Goal: Task Accomplishment & Management: Use online tool/utility

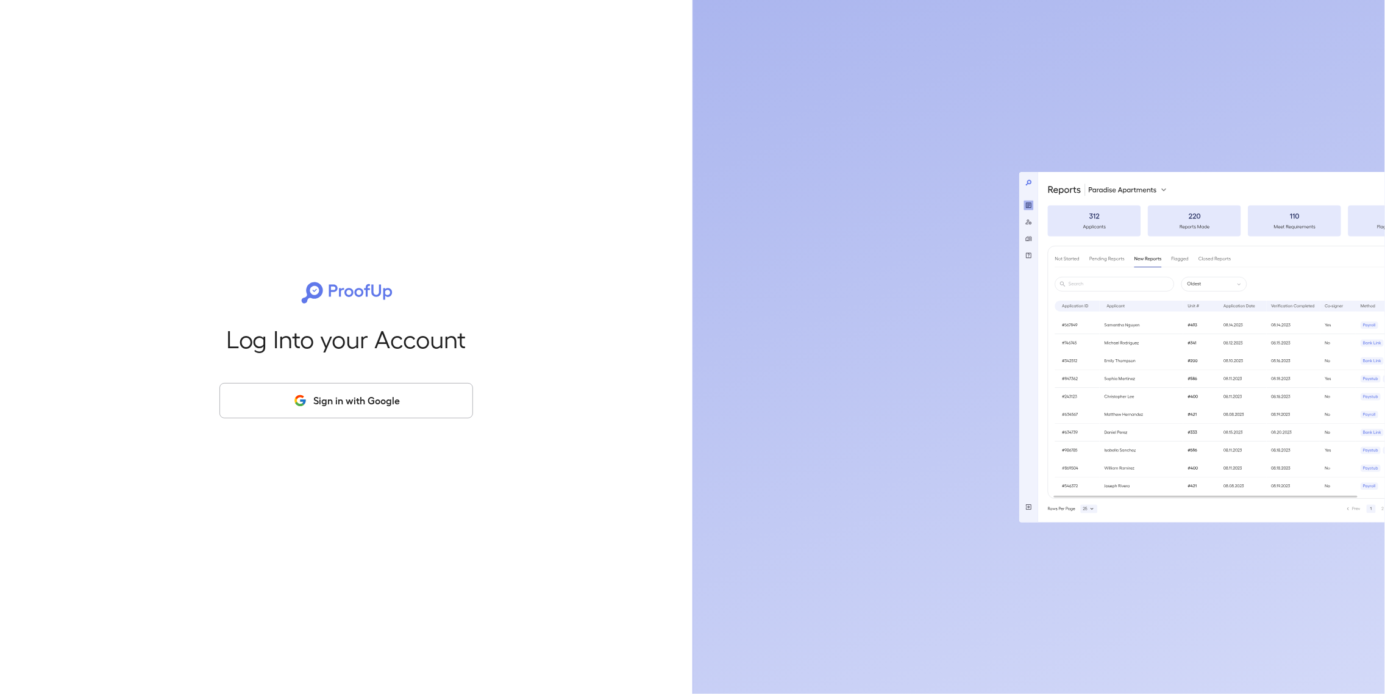
click at [351, 408] on button "Sign in with Google" at bounding box center [346, 400] width 254 height 35
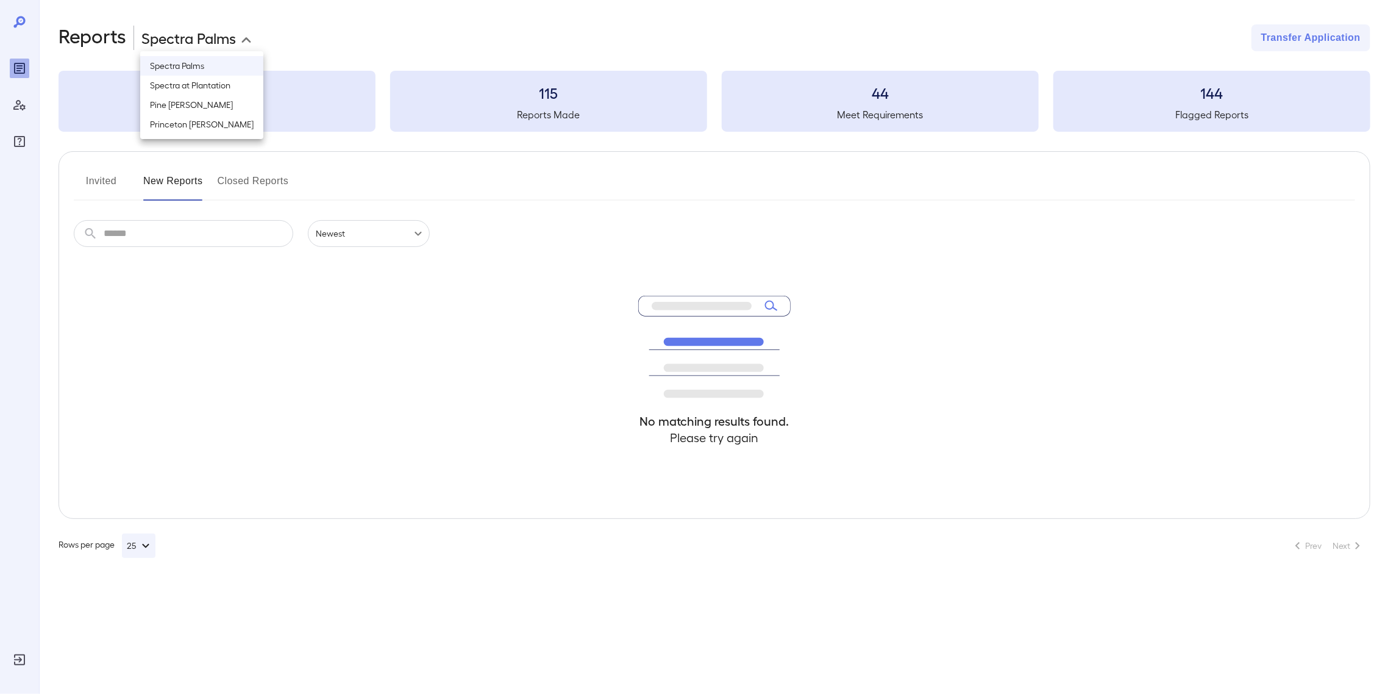
click at [223, 36] on body "**********" at bounding box center [692, 347] width 1385 height 694
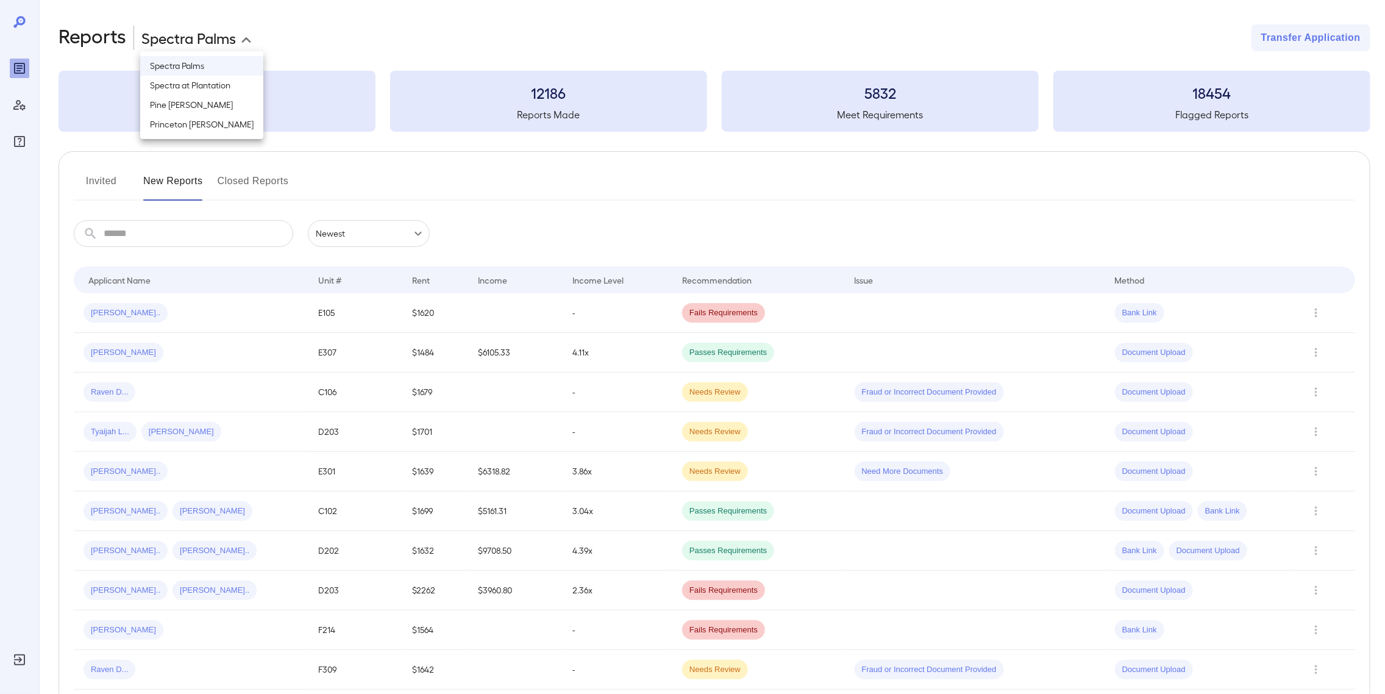
click at [193, 102] on li "Pine [PERSON_NAME]" at bounding box center [201, 105] width 123 height 20
type input "**********"
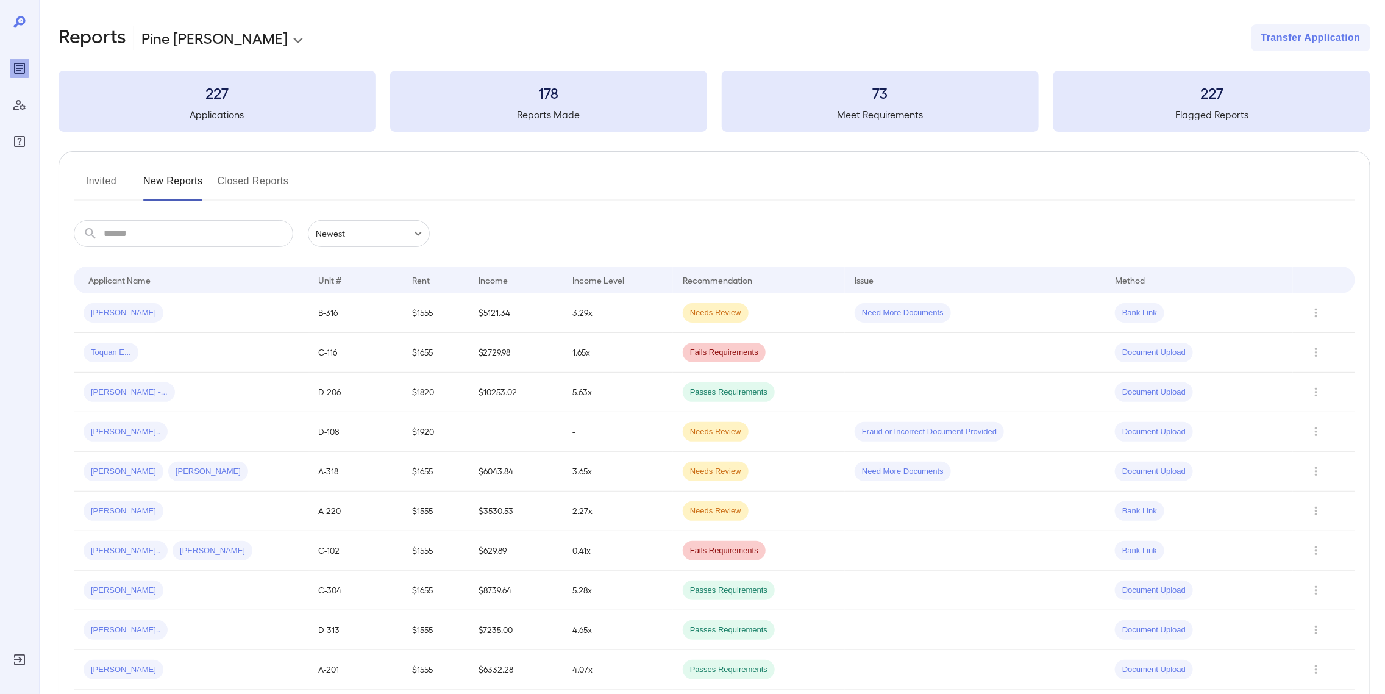
click at [169, 235] on input "text" at bounding box center [199, 233] width 190 height 27
click at [93, 177] on button "Invited" at bounding box center [101, 185] width 55 height 29
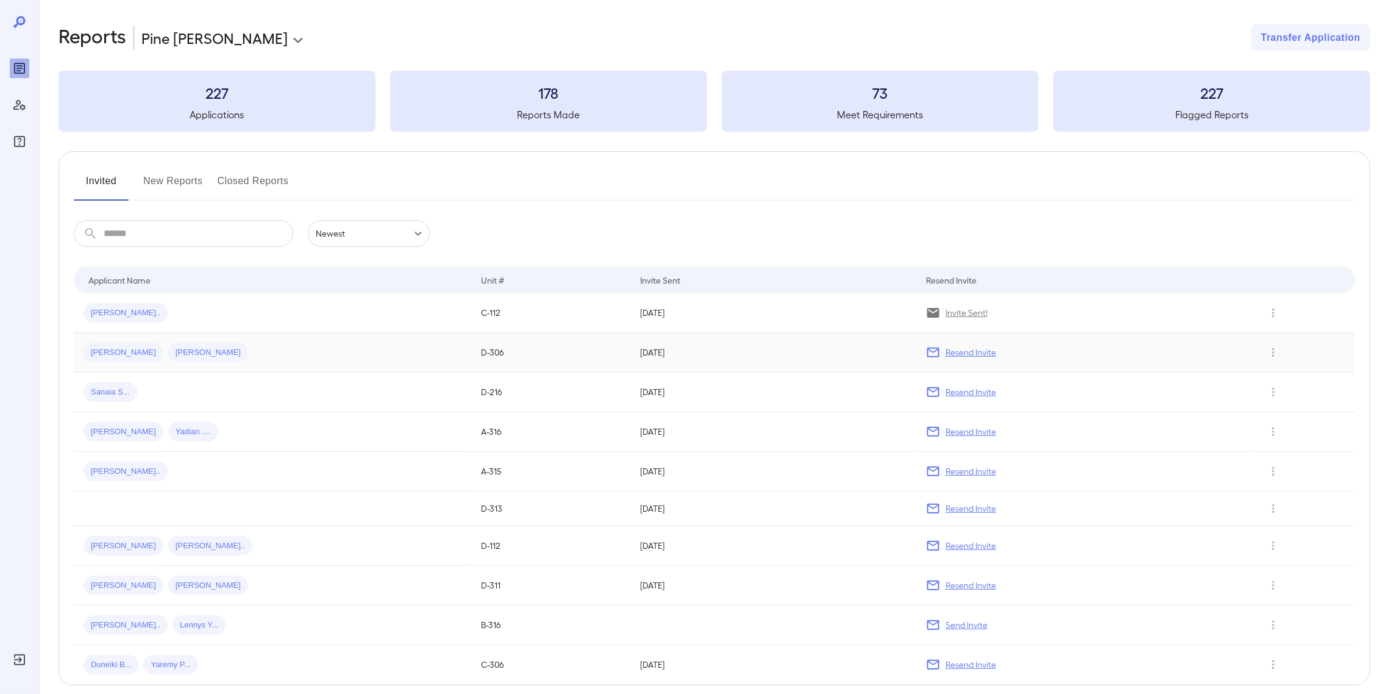
click at [984, 358] on p "Resend Invite" at bounding box center [970, 352] width 51 height 12
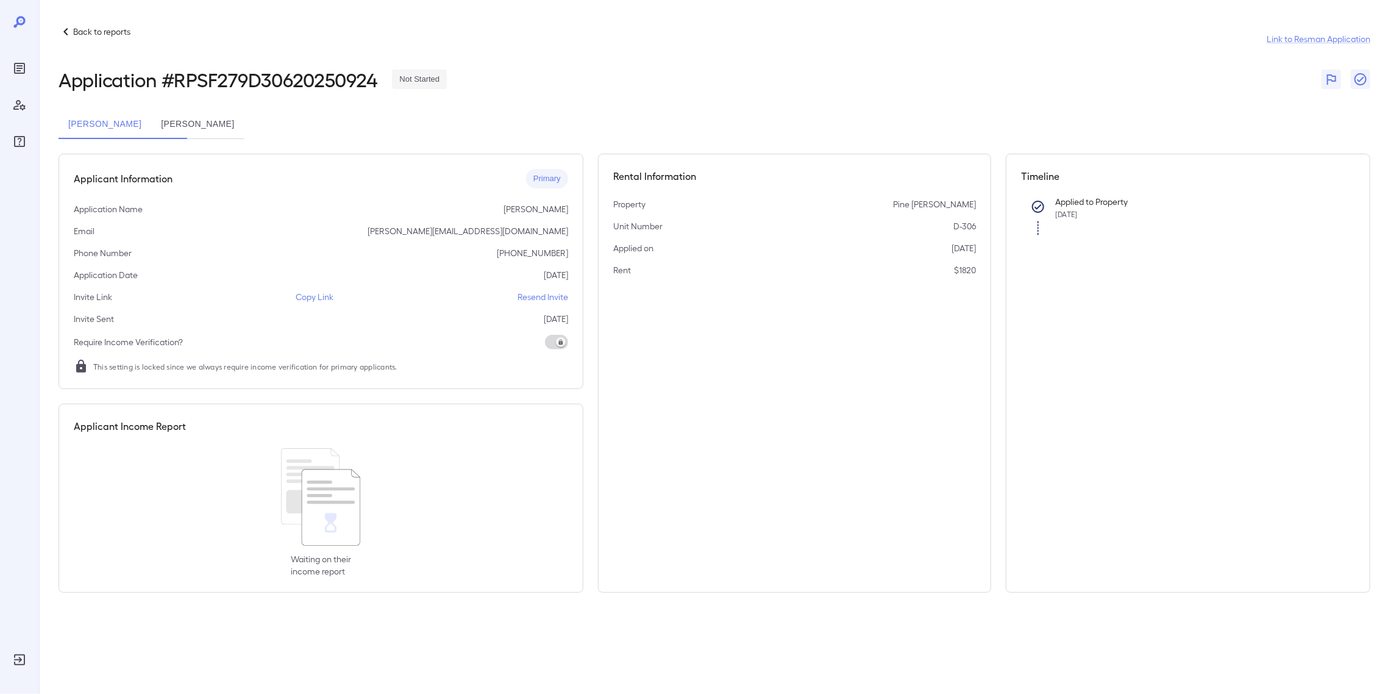
click at [244, 126] on button "[PERSON_NAME]" at bounding box center [197, 124] width 93 height 29
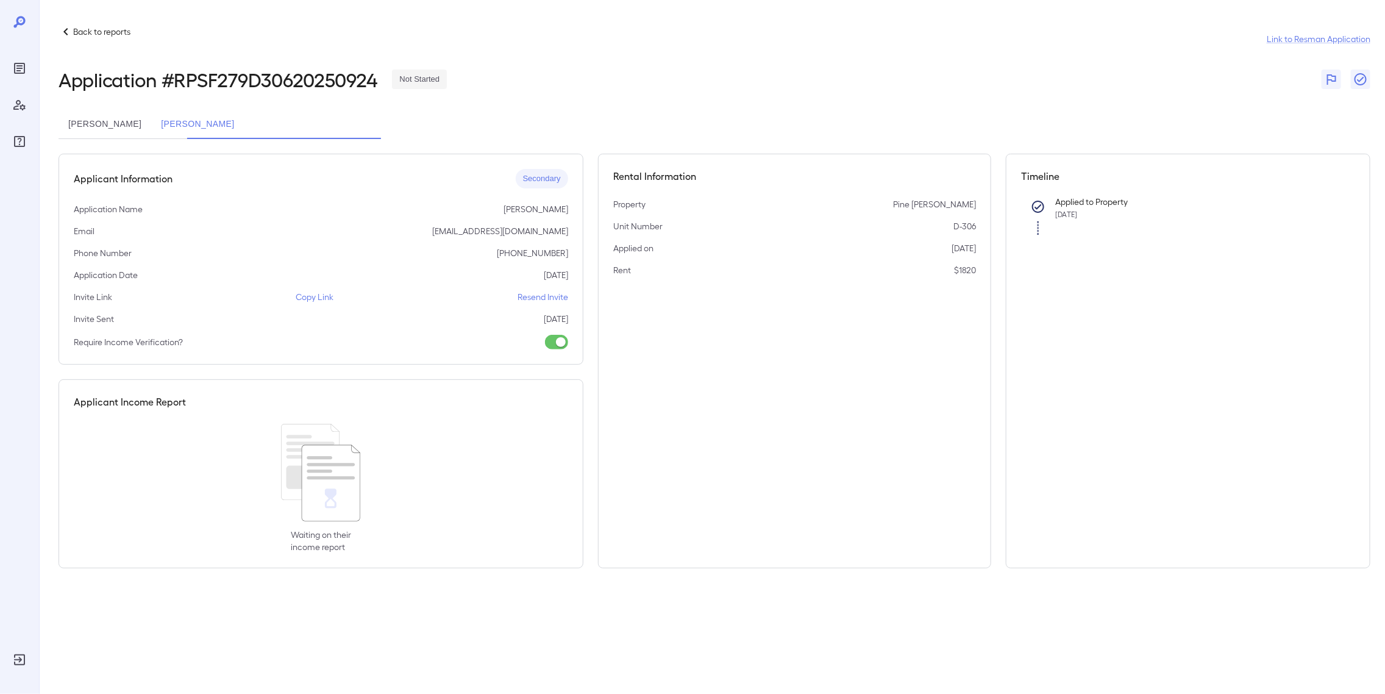
click at [143, 128] on button "[PERSON_NAME]" at bounding box center [105, 124] width 93 height 29
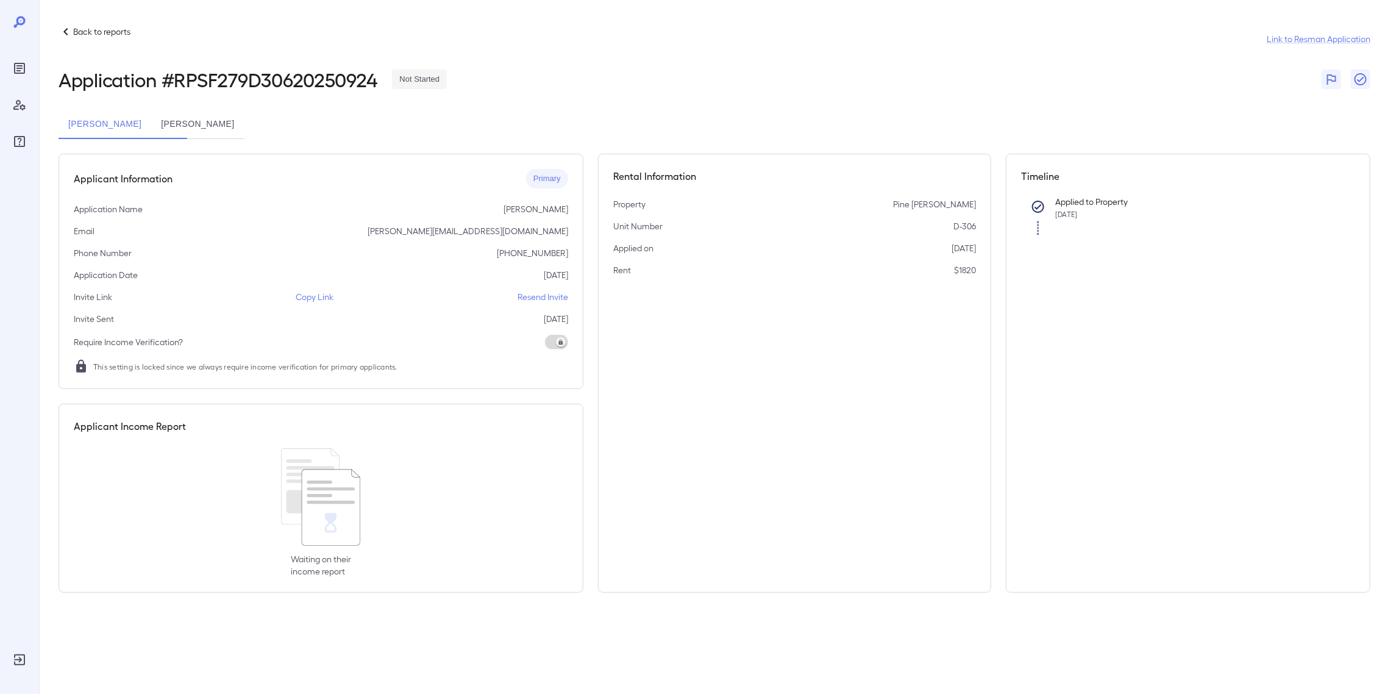
click at [244, 129] on button "[PERSON_NAME]" at bounding box center [197, 124] width 93 height 29
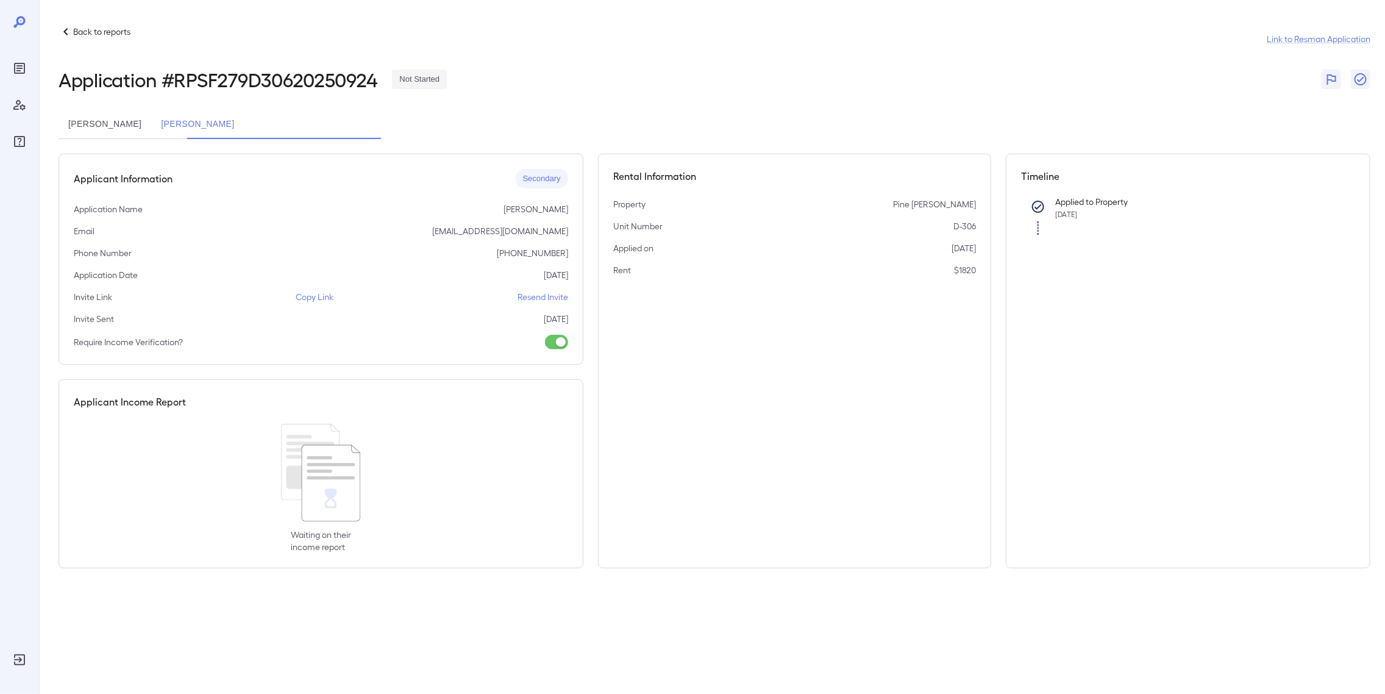
click at [537, 297] on p "Resend Invite" at bounding box center [543, 297] width 51 height 12
click at [151, 116] on button "[PERSON_NAME]" at bounding box center [105, 124] width 93 height 29
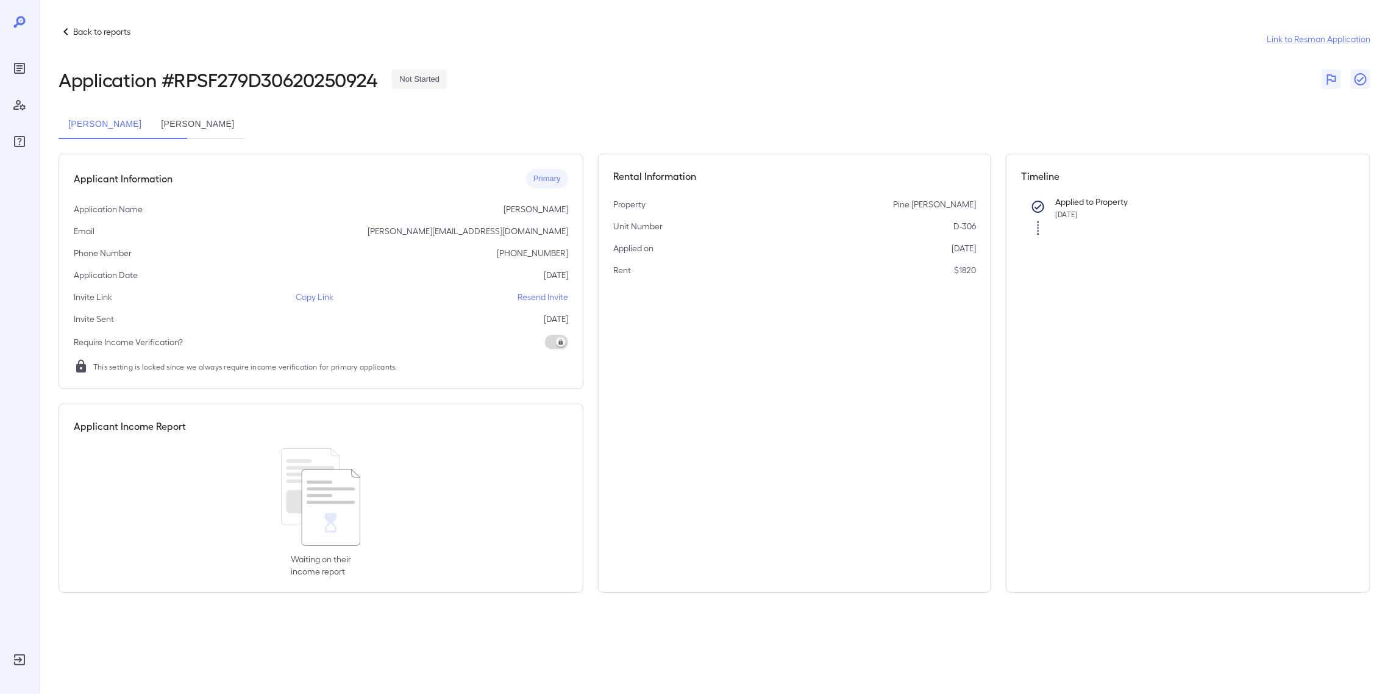
click at [307, 297] on p "Copy Link" at bounding box center [315, 297] width 38 height 12
click at [244, 126] on button "[PERSON_NAME]" at bounding box center [197, 124] width 93 height 29
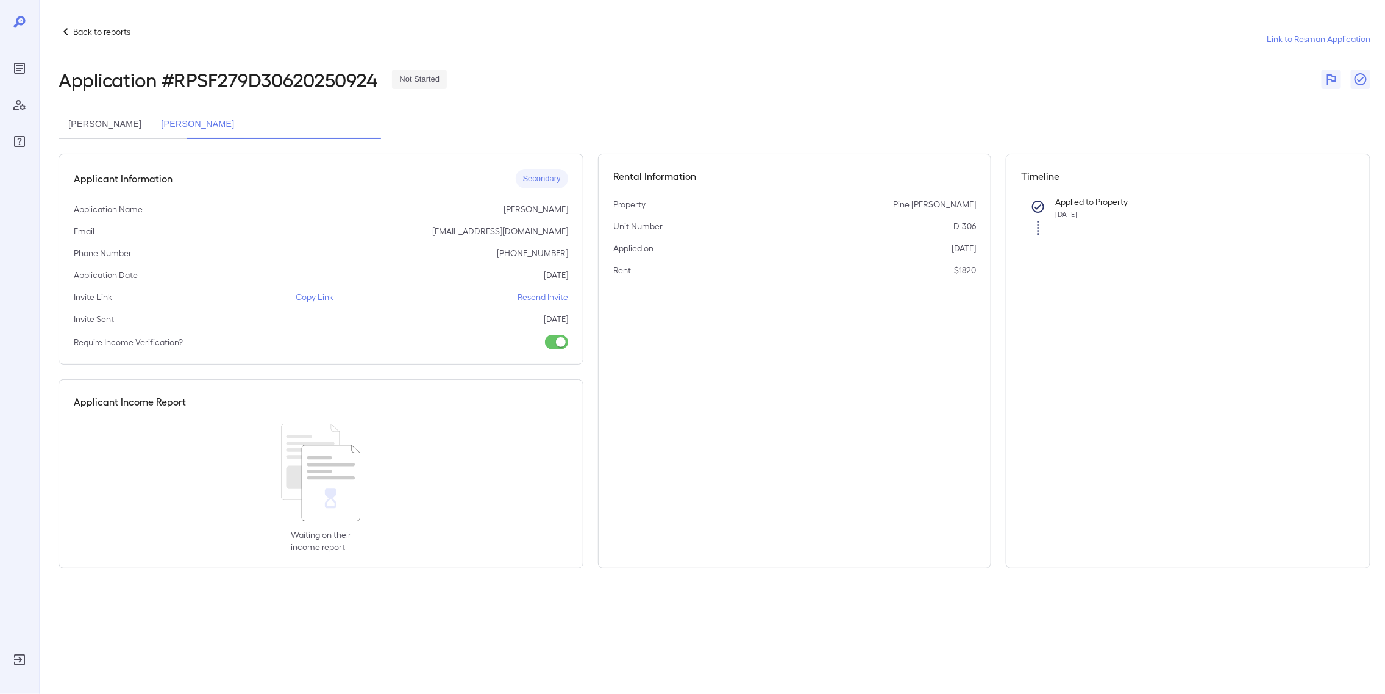
click at [313, 295] on p "Copy Link" at bounding box center [315, 297] width 38 height 12
click at [140, 125] on button "[PERSON_NAME]" at bounding box center [105, 124] width 93 height 29
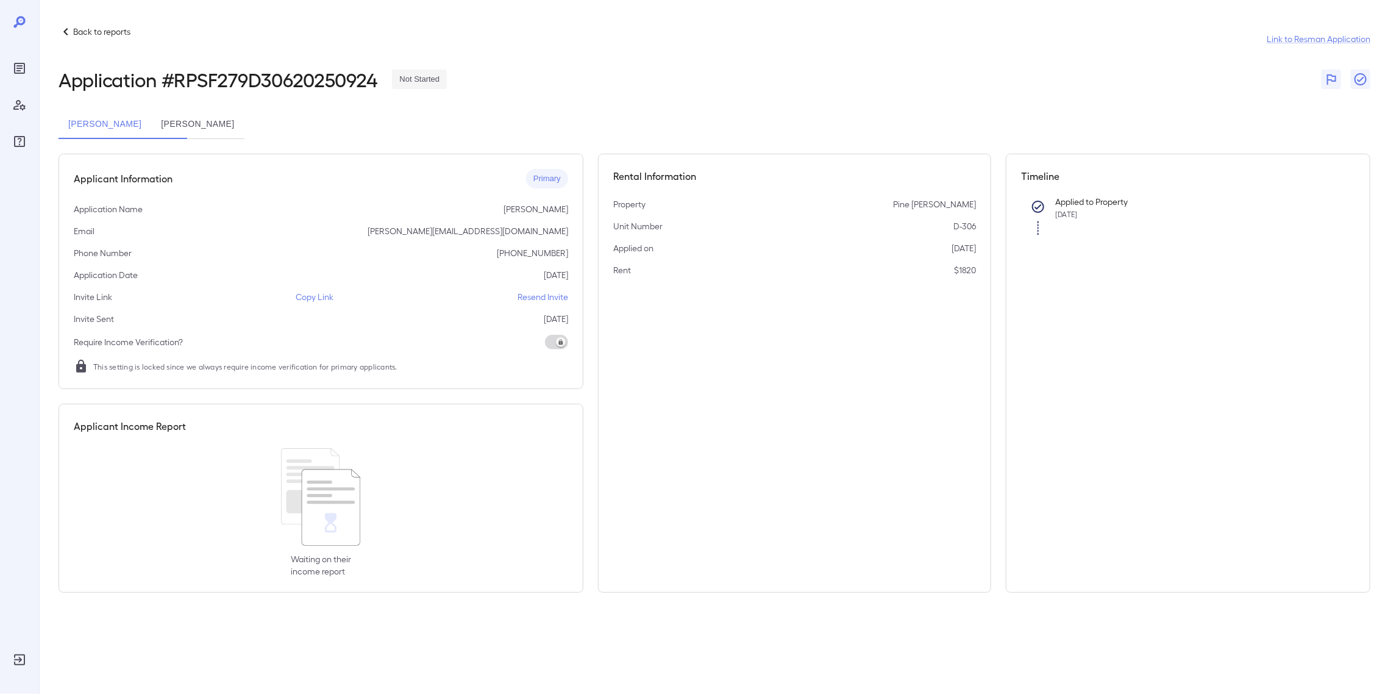
click at [244, 115] on button "[PERSON_NAME]" at bounding box center [197, 124] width 93 height 29
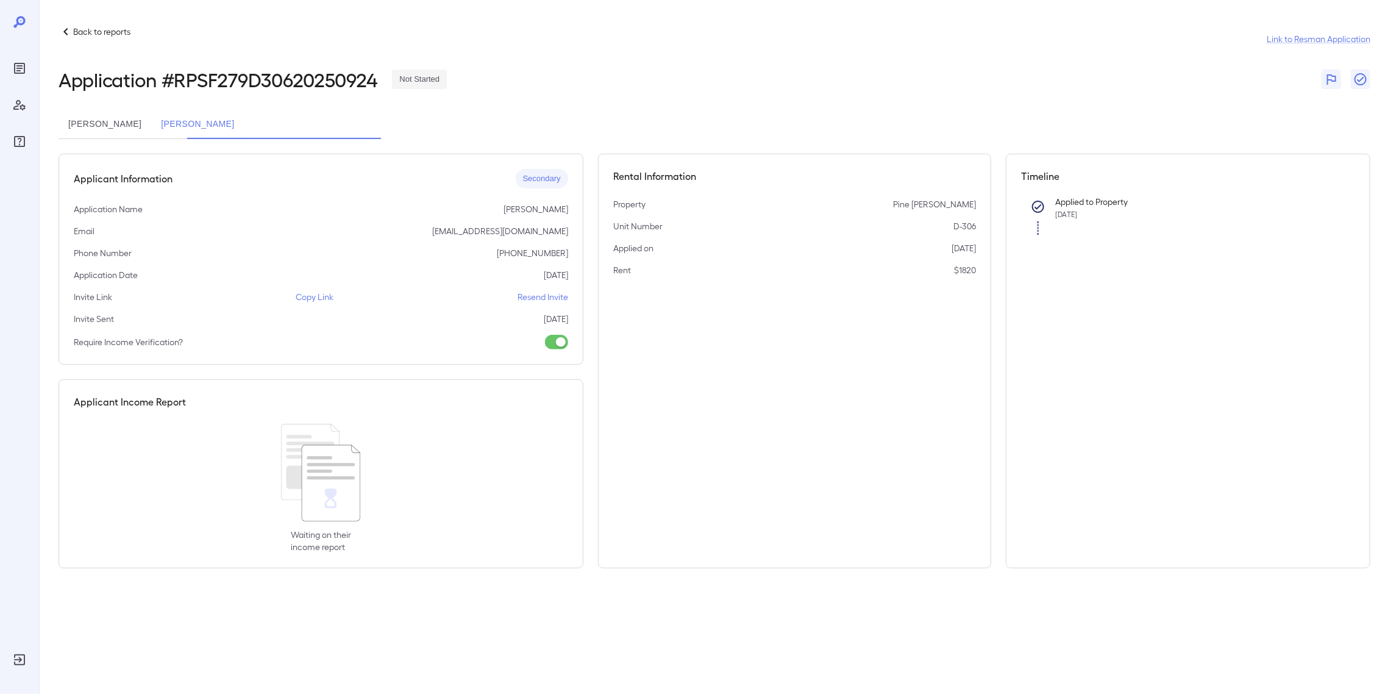
click at [319, 296] on p "Copy Link" at bounding box center [315, 297] width 38 height 12
